Goal: Use online tool/utility: Utilize a website feature to perform a specific function

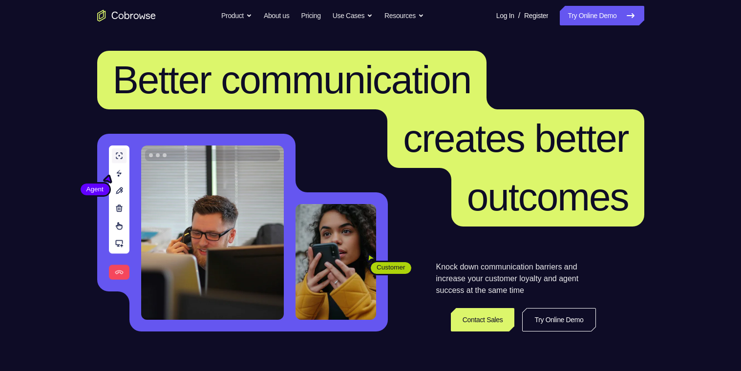
scroll to position [0, 0]
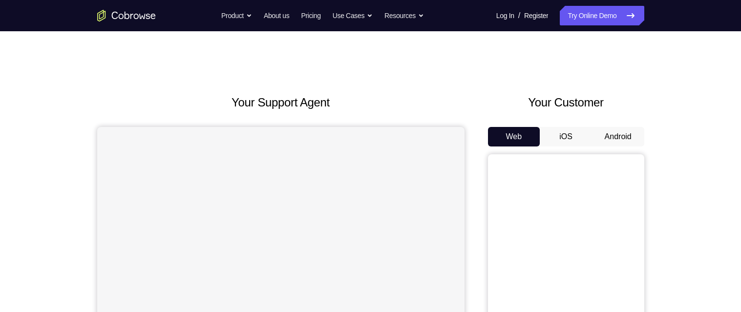
click at [625, 139] on button "Android" at bounding box center [618, 137] width 52 height 20
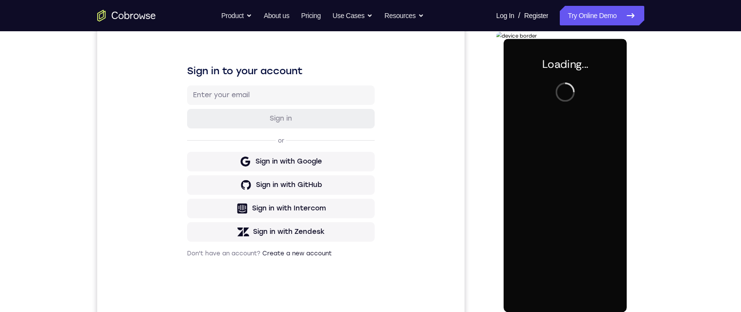
scroll to position [163, 0]
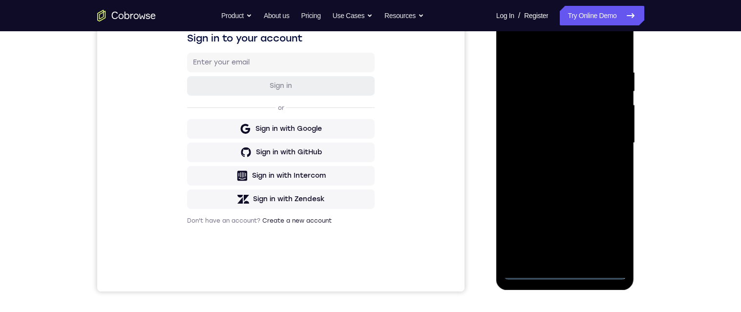
click at [575, 276] on div at bounding box center [565, 143] width 123 height 274
click at [616, 231] on div at bounding box center [565, 143] width 123 height 274
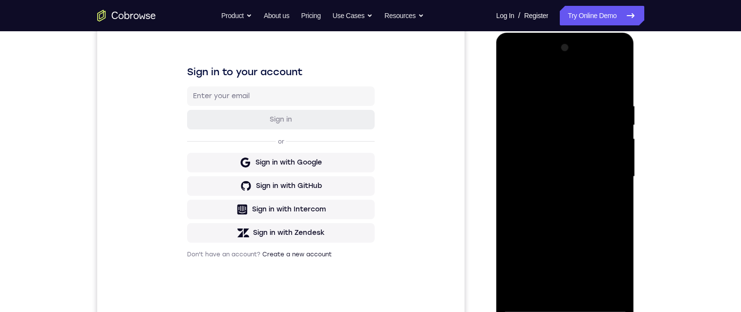
scroll to position [128, 0]
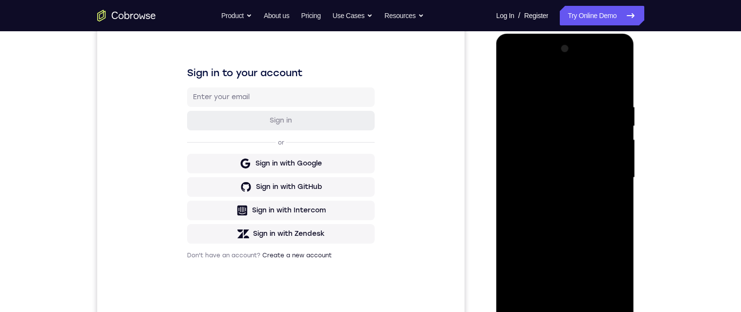
click at [566, 85] on div at bounding box center [565, 178] width 123 height 274
click at [615, 180] on div at bounding box center [565, 178] width 123 height 274
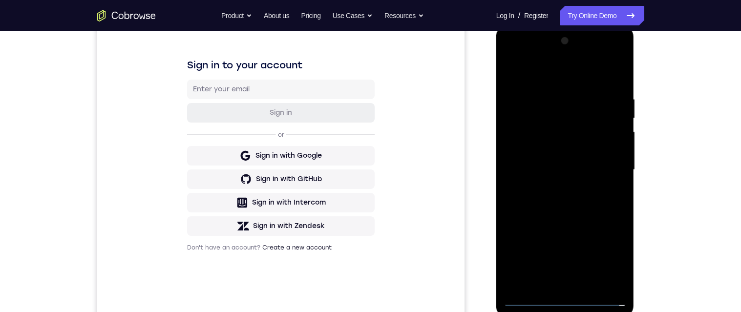
click at [559, 191] on div at bounding box center [565, 170] width 123 height 274
click at [601, 165] on div at bounding box center [565, 170] width 123 height 274
click at [581, 156] on div at bounding box center [565, 170] width 123 height 274
click at [586, 174] on div at bounding box center [565, 170] width 123 height 274
click at [586, 210] on div at bounding box center [565, 170] width 123 height 274
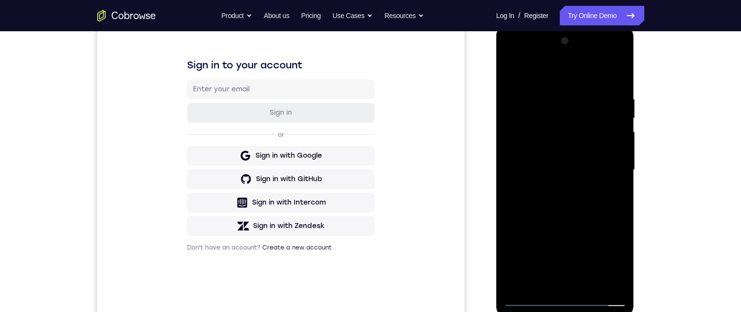
click at [600, 215] on div at bounding box center [565, 170] width 123 height 274
click at [551, 103] on div at bounding box center [565, 170] width 123 height 274
click at [614, 75] on div at bounding box center [565, 170] width 123 height 274
click at [611, 283] on div at bounding box center [565, 170] width 123 height 274
click at [611, 288] on div at bounding box center [565, 170] width 123 height 274
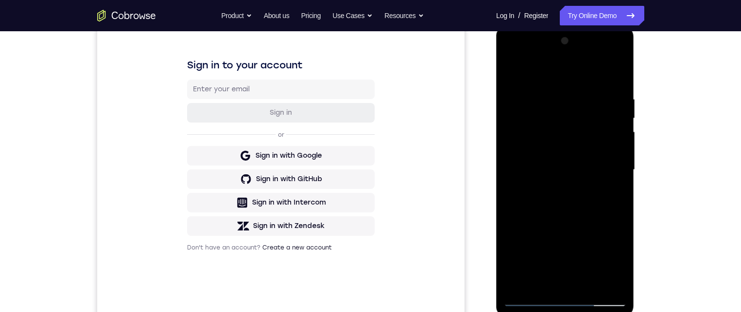
click at [634, 129] on div at bounding box center [565, 171] width 138 height 291
click at [613, 76] on div at bounding box center [565, 170] width 123 height 274
click at [615, 69] on div at bounding box center [565, 170] width 123 height 274
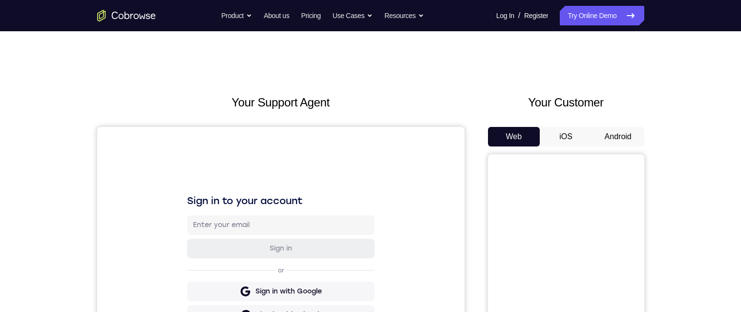
click at [637, 136] on button "Android" at bounding box center [618, 137] width 52 height 20
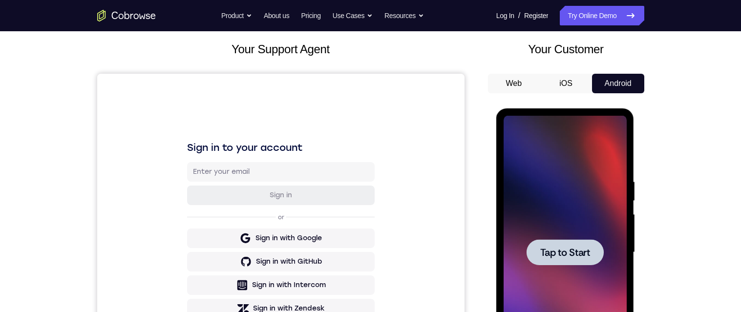
click at [565, 263] on div at bounding box center [565, 252] width 77 height 26
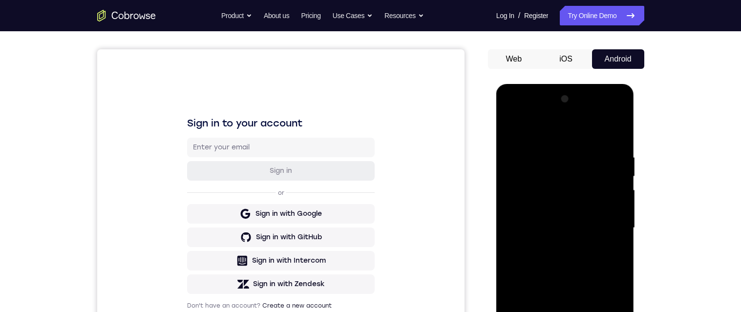
scroll to position [143, 0]
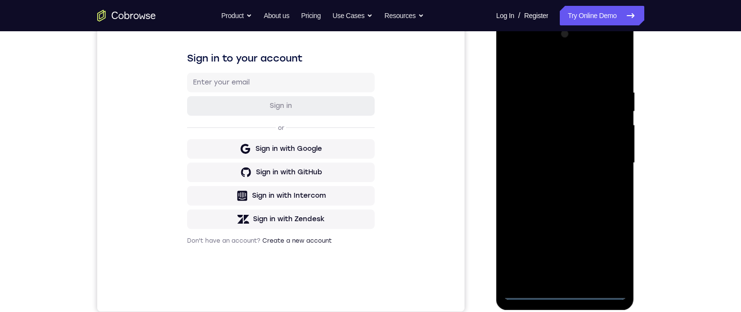
click at [565, 295] on div at bounding box center [565, 163] width 123 height 274
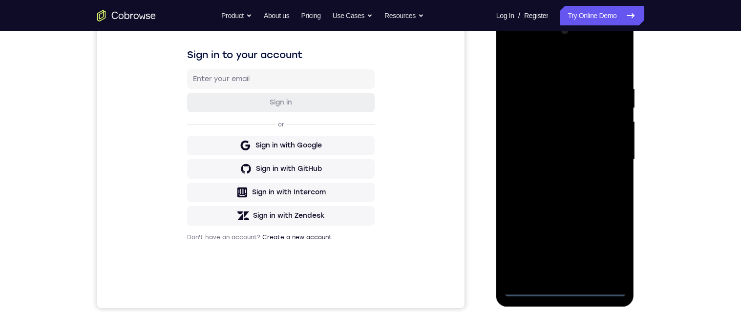
click at [617, 249] on div at bounding box center [565, 160] width 123 height 274
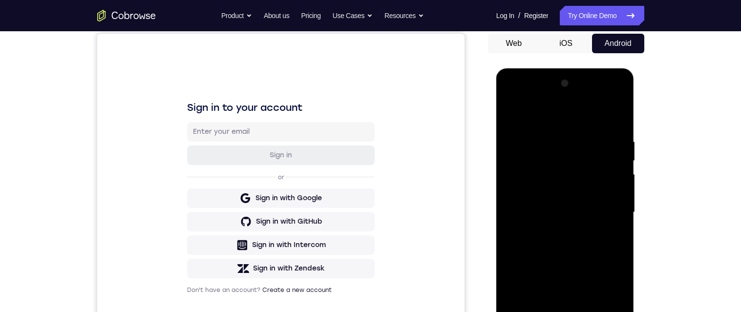
click at [560, 120] on div at bounding box center [565, 213] width 123 height 274
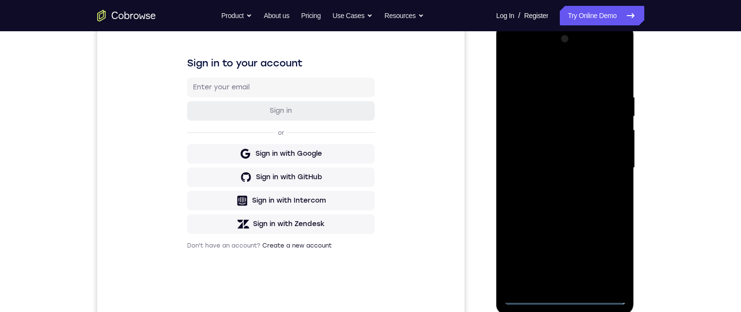
click at [607, 172] on div at bounding box center [565, 168] width 123 height 274
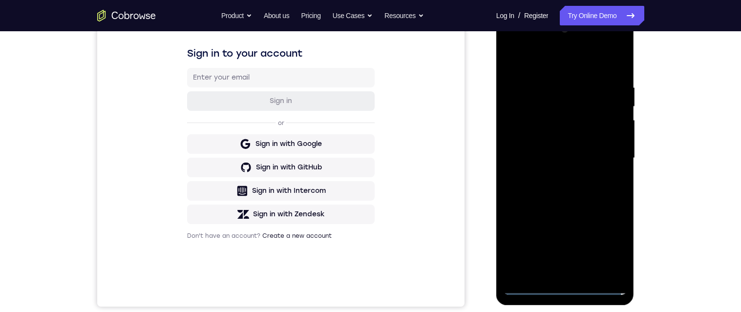
click at [553, 181] on div at bounding box center [565, 158] width 123 height 274
click at [587, 149] on div at bounding box center [565, 158] width 123 height 274
click at [581, 144] on div at bounding box center [565, 158] width 123 height 274
click at [600, 161] on div at bounding box center [565, 158] width 123 height 274
click at [595, 195] on div at bounding box center [565, 158] width 123 height 274
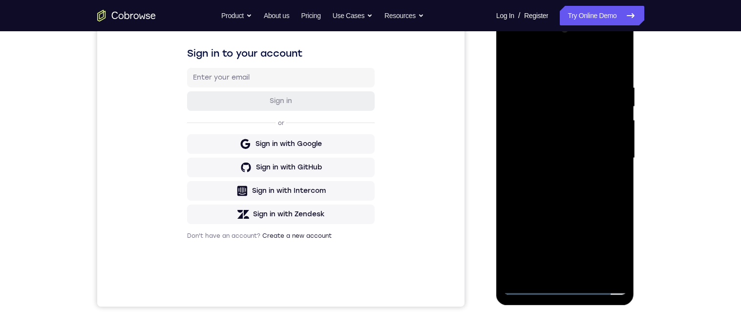
click at [595, 190] on div at bounding box center [565, 158] width 123 height 274
click at [597, 203] on div at bounding box center [565, 158] width 123 height 274
click at [600, 275] on div at bounding box center [565, 158] width 123 height 274
click at [571, 195] on div at bounding box center [565, 158] width 123 height 274
click at [592, 276] on div at bounding box center [565, 158] width 123 height 274
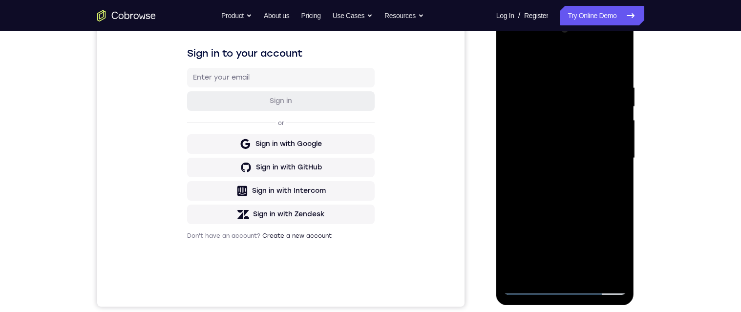
click at [602, 190] on div at bounding box center [565, 158] width 123 height 274
click at [618, 176] on div at bounding box center [565, 158] width 123 height 274
click at [570, 144] on div at bounding box center [565, 158] width 123 height 274
click at [613, 184] on div at bounding box center [565, 158] width 123 height 274
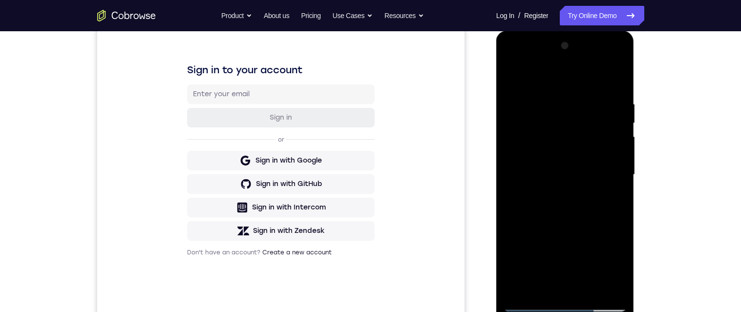
scroll to position [126, 0]
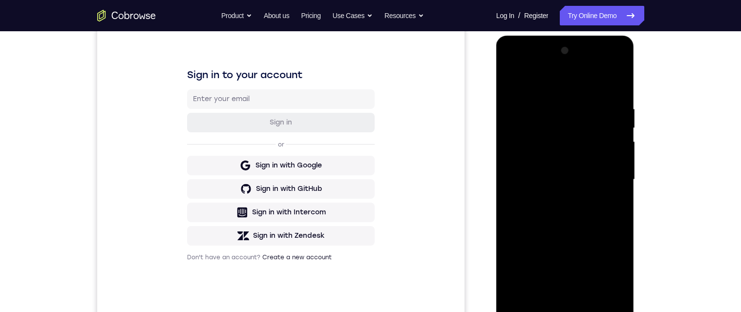
click at [509, 84] on div at bounding box center [565, 180] width 123 height 274
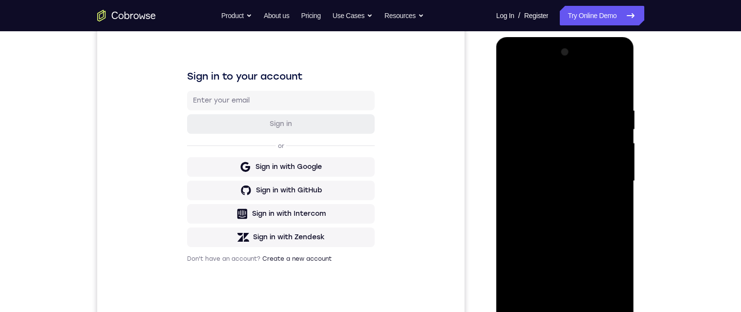
scroll to position [172, 0]
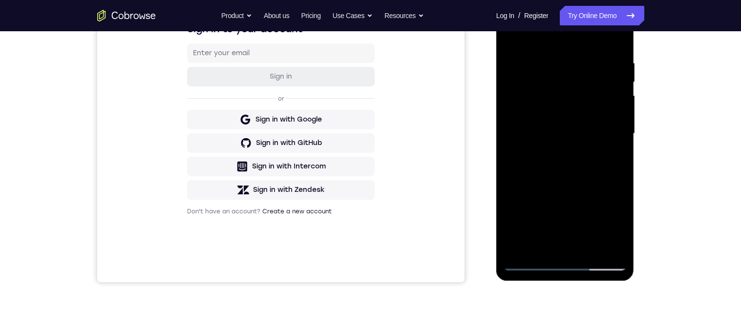
click at [560, 163] on div at bounding box center [565, 134] width 123 height 274
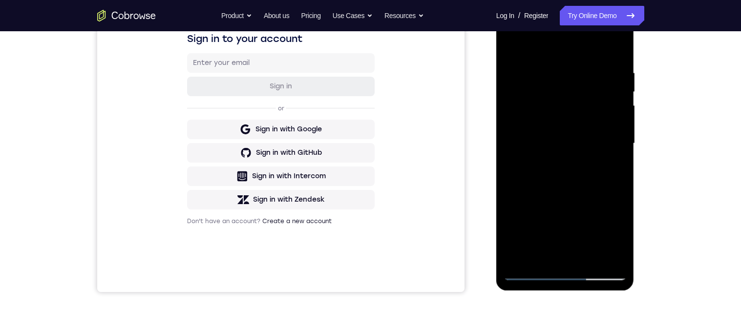
scroll to position [159, 0]
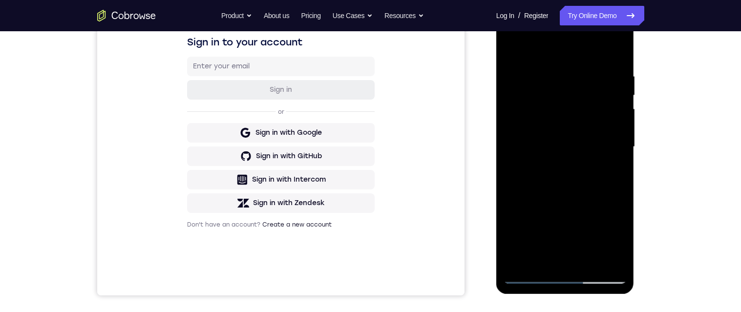
click at [513, 48] on div at bounding box center [565, 147] width 123 height 274
click at [516, 44] on div at bounding box center [565, 147] width 123 height 274
click at [571, 263] on div at bounding box center [565, 147] width 123 height 274
click at [624, 178] on div at bounding box center [565, 147] width 123 height 274
click at [599, 264] on div at bounding box center [565, 147] width 123 height 274
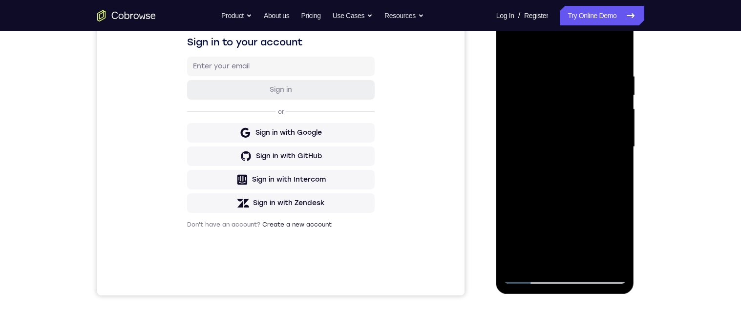
click at [595, 127] on div at bounding box center [565, 147] width 123 height 274
click at [510, 54] on div at bounding box center [565, 147] width 123 height 274
click at [521, 49] on div at bounding box center [565, 147] width 123 height 274
click at [573, 267] on div at bounding box center [565, 147] width 123 height 274
click at [572, 266] on div at bounding box center [565, 147] width 123 height 274
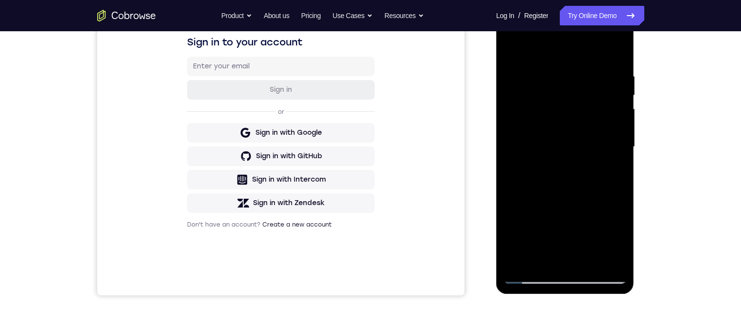
click at [625, 178] on div at bounding box center [565, 147] width 123 height 274
click at [623, 182] on div at bounding box center [565, 147] width 123 height 274
click at [625, 173] on div at bounding box center [565, 147] width 123 height 274
click at [622, 183] on div at bounding box center [565, 147] width 123 height 274
